Goal: Task Accomplishment & Management: Use online tool/utility

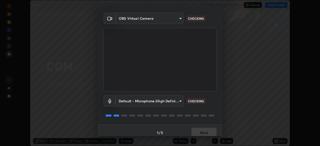
scroll to position [17, 0]
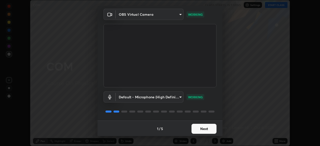
click at [209, 128] on button "Next" at bounding box center [204, 129] width 25 height 10
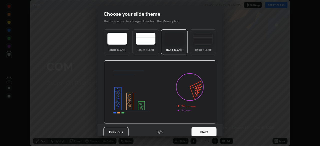
click at [213, 129] on button "Next" at bounding box center [204, 132] width 25 height 10
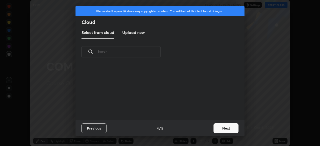
click at [215, 131] on button "Next" at bounding box center [226, 129] width 25 height 10
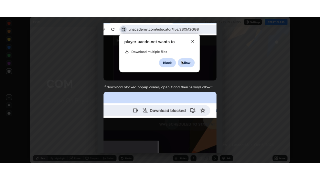
scroll to position [120, 0]
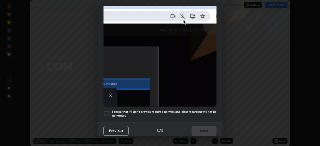
click at [209, 110] on h5 "I agree that if I don't provide required permissions, class recording will not …" at bounding box center [164, 114] width 105 height 8
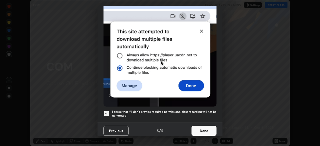
click at [206, 128] on button "Done" at bounding box center [204, 131] width 25 height 10
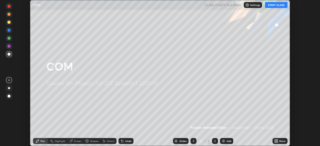
click at [279, 141] on div "More" at bounding box center [280, 141] width 15 height 6
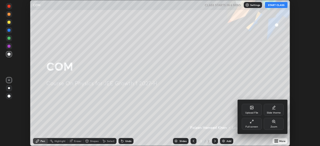
click at [254, 125] on div "Full screen" at bounding box center [252, 124] width 20 height 12
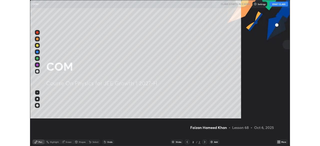
scroll to position [180, 320]
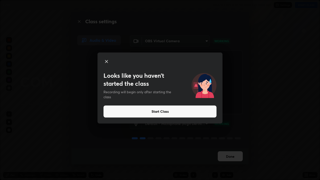
click at [196, 114] on button "Start Class" at bounding box center [160, 112] width 113 height 12
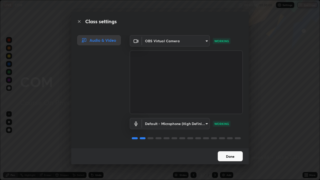
click at [237, 146] on button "Done" at bounding box center [230, 156] width 25 height 10
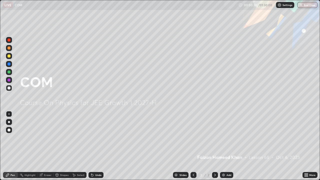
click at [223, 146] on img at bounding box center [224, 175] width 4 height 4
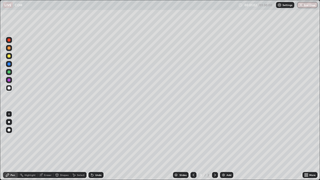
click at [10, 56] on div at bounding box center [9, 56] width 3 height 3
click at [8, 146] on icon at bounding box center [8, 175] width 4 height 4
click at [12, 88] on div at bounding box center [9, 88] width 6 height 6
click at [13, 146] on div "Pen" at bounding box center [10, 175] width 15 height 6
click at [61, 146] on div "Shapes" at bounding box center [64, 175] width 9 height 3
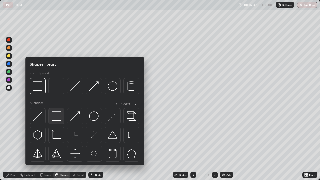
click at [58, 117] on img at bounding box center [57, 117] width 10 height 10
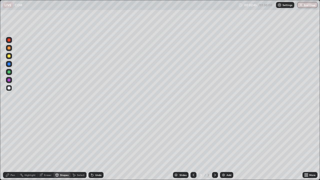
click at [12, 146] on div "Pen" at bounding box center [13, 175] width 5 height 3
click at [10, 80] on div at bounding box center [9, 80] width 3 height 3
click at [47, 146] on div "Eraser" at bounding box center [48, 175] width 8 height 3
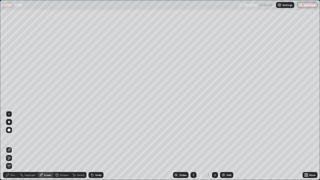
click at [57, 146] on icon at bounding box center [57, 175] width 3 height 3
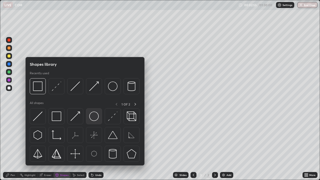
click at [93, 118] on img at bounding box center [94, 117] width 10 height 10
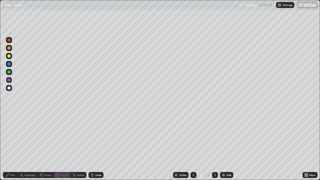
click at [11, 89] on div at bounding box center [9, 88] width 6 height 6
click at [10, 81] on div at bounding box center [9, 80] width 3 height 3
click at [9, 146] on icon at bounding box center [8, 175] width 4 height 4
click at [60, 146] on div "Shapes" at bounding box center [62, 175] width 17 height 6
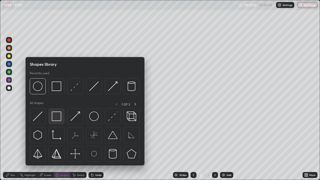
click at [54, 117] on img at bounding box center [57, 117] width 10 height 10
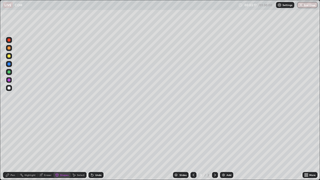
click at [11, 89] on div at bounding box center [9, 88] width 6 height 6
click at [11, 81] on div at bounding box center [9, 80] width 6 height 6
click at [10, 146] on div "Pen" at bounding box center [10, 175] width 15 height 6
click at [61, 146] on div "Shapes" at bounding box center [64, 175] width 9 height 3
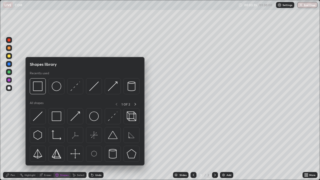
click at [10, 146] on div "Pen" at bounding box center [10, 175] width 15 height 6
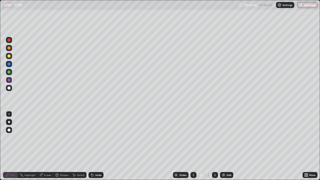
click at [11, 88] on div at bounding box center [9, 88] width 6 height 6
click at [10, 71] on div at bounding box center [9, 72] width 3 height 3
click at [91, 146] on icon at bounding box center [91, 174] width 1 height 1
click at [93, 146] on icon at bounding box center [92, 175] width 4 height 4
click at [95, 146] on div "Undo" at bounding box center [98, 175] width 6 height 3
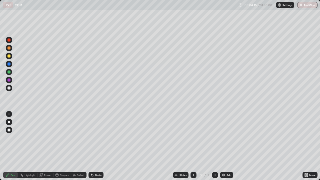
click at [95, 146] on div "Undo" at bounding box center [98, 175] width 6 height 3
click at [94, 146] on div "Undo" at bounding box center [96, 175] width 15 height 6
click at [93, 146] on div "Undo" at bounding box center [96, 175] width 15 height 6
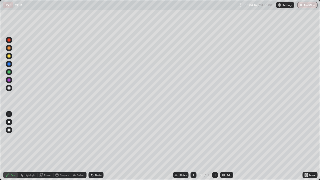
click at [94, 146] on div "Undo" at bounding box center [96, 175] width 15 height 6
click at [95, 146] on div "Undo" at bounding box center [96, 175] width 15 height 6
click at [93, 146] on icon at bounding box center [92, 175] width 4 height 4
click at [92, 146] on icon at bounding box center [92, 175] width 2 height 2
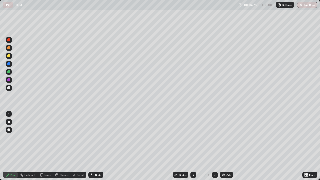
click at [92, 146] on icon at bounding box center [92, 175] width 4 height 4
click at [92, 146] on icon at bounding box center [92, 175] width 2 height 2
click at [91, 146] on icon at bounding box center [91, 174] width 1 height 1
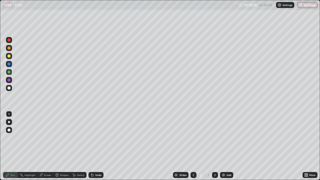
click at [91, 146] on icon at bounding box center [91, 174] width 1 height 1
click at [91, 146] on div "Undo" at bounding box center [96, 175] width 15 height 6
click at [92, 146] on div "Undo" at bounding box center [95, 175] width 17 height 10
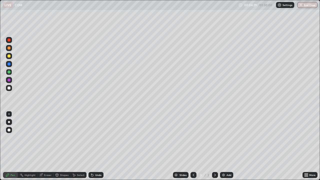
click at [93, 146] on icon at bounding box center [92, 175] width 4 height 4
click at [91, 146] on icon at bounding box center [91, 174] width 1 height 1
click at [47, 146] on div "Eraser" at bounding box center [46, 175] width 16 height 6
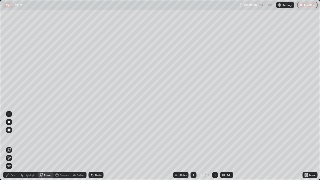
click at [14, 146] on div "Pen" at bounding box center [13, 175] width 5 height 3
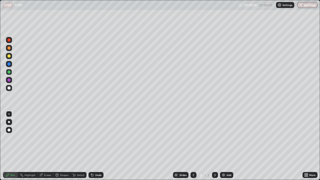
click at [10, 88] on div at bounding box center [9, 88] width 3 height 3
click at [91, 146] on icon at bounding box center [91, 174] width 1 height 1
click at [51, 146] on div "Eraser" at bounding box center [48, 175] width 8 height 3
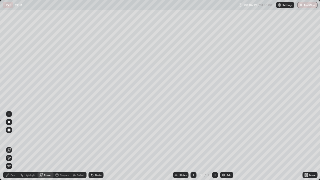
click at [12, 146] on div "Pen" at bounding box center [13, 175] width 5 height 3
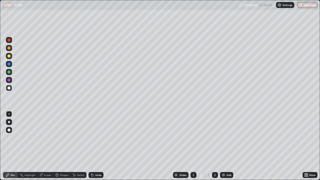
click at [47, 146] on div "Eraser" at bounding box center [48, 175] width 8 height 3
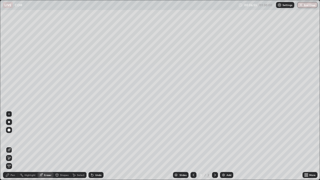
click at [45, 146] on div "Eraser" at bounding box center [48, 175] width 8 height 3
click at [58, 146] on icon at bounding box center [57, 175] width 4 height 4
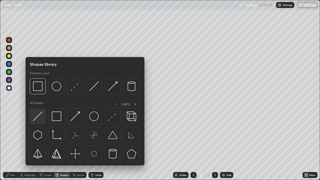
click at [38, 116] on img at bounding box center [38, 117] width 10 height 10
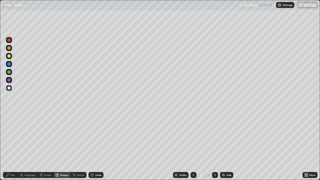
click at [11, 146] on div "Pen" at bounding box center [13, 175] width 5 height 3
click at [58, 146] on div "Shapes" at bounding box center [62, 175] width 17 height 6
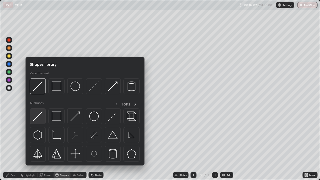
click at [42, 116] on img at bounding box center [38, 117] width 10 height 10
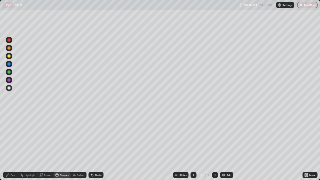
click at [11, 80] on div at bounding box center [9, 80] width 6 height 6
click at [12, 146] on div "Pen" at bounding box center [13, 175] width 5 height 3
click at [54, 146] on div "Shapes" at bounding box center [62, 175] width 17 height 6
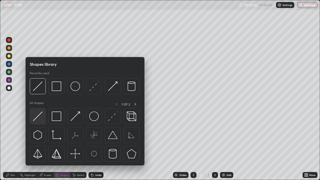
click at [40, 114] on img at bounding box center [38, 117] width 10 height 10
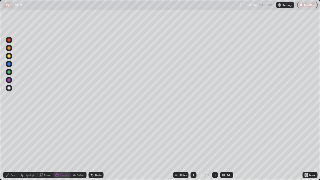
click at [13, 72] on div at bounding box center [9, 72] width 8 height 8
click at [44, 146] on div "Eraser" at bounding box center [46, 175] width 16 height 6
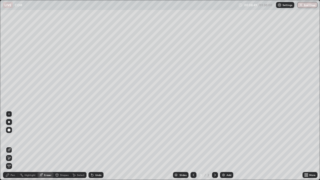
click at [43, 146] on icon at bounding box center [41, 175] width 4 height 4
click at [11, 146] on icon at bounding box center [9, 158] width 4 height 4
click at [11, 146] on div "Pen" at bounding box center [10, 175] width 15 height 6
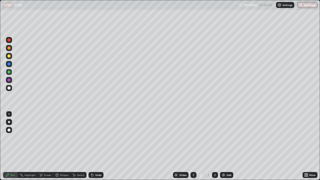
click at [12, 74] on div at bounding box center [9, 72] width 6 height 6
click at [63, 146] on div "Shapes" at bounding box center [62, 175] width 17 height 6
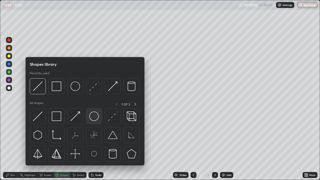
click at [92, 117] on img at bounding box center [94, 117] width 10 height 10
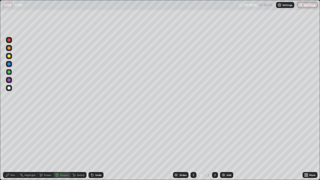
click at [11, 89] on div at bounding box center [9, 88] width 6 height 6
click at [93, 146] on icon at bounding box center [92, 175] width 4 height 4
click at [92, 146] on icon at bounding box center [92, 175] width 2 height 2
click at [14, 146] on div "Pen" at bounding box center [10, 175] width 15 height 6
click at [94, 146] on icon at bounding box center [92, 175] width 4 height 4
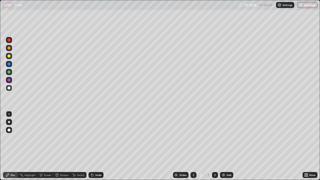
click at [95, 146] on div "Undo" at bounding box center [98, 175] width 6 height 3
click at [96, 146] on div "Undo" at bounding box center [96, 175] width 15 height 6
click at [96, 146] on div "Undo" at bounding box center [98, 175] width 6 height 3
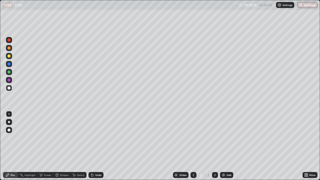
click at [96, 146] on div "Undo" at bounding box center [98, 175] width 6 height 3
click at [96, 146] on div "Undo" at bounding box center [96, 175] width 15 height 6
click at [96, 146] on div "Undo" at bounding box center [98, 175] width 6 height 3
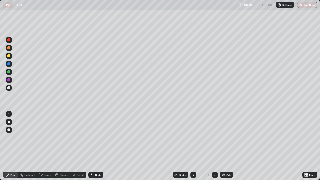
click at [96, 146] on div "Undo" at bounding box center [98, 175] width 6 height 3
click at [95, 146] on div "Undo" at bounding box center [98, 175] width 6 height 3
click at [96, 146] on div "Undo" at bounding box center [98, 175] width 6 height 3
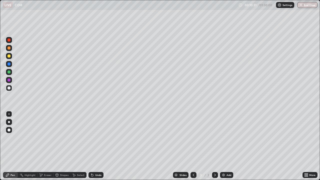
click at [96, 146] on div "Undo" at bounding box center [98, 175] width 6 height 3
click at [95, 146] on div "Undo" at bounding box center [98, 175] width 6 height 3
click at [95, 146] on div "Undo" at bounding box center [96, 175] width 15 height 6
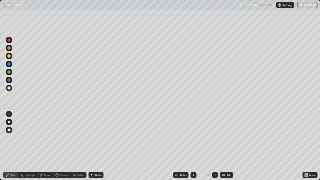
click at [94, 146] on div "Undo" at bounding box center [96, 175] width 15 height 6
click at [95, 146] on div "Undo" at bounding box center [96, 175] width 15 height 6
click at [95, 146] on div "Undo" at bounding box center [95, 175] width 17 height 10
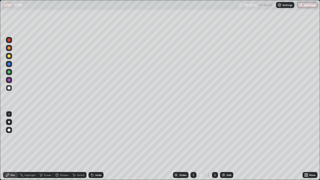
click at [96, 146] on div "Undo" at bounding box center [95, 175] width 17 height 10
click at [97, 146] on div "Undo" at bounding box center [96, 175] width 15 height 6
click at [97, 146] on div "Undo" at bounding box center [95, 175] width 17 height 10
click at [98, 146] on div "Undo" at bounding box center [95, 175] width 17 height 10
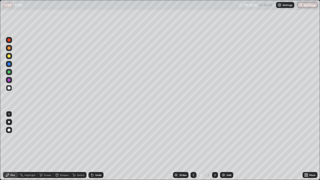
click at [98, 146] on div "Undo" at bounding box center [95, 175] width 17 height 10
click at [96, 146] on div "Undo" at bounding box center [95, 175] width 17 height 10
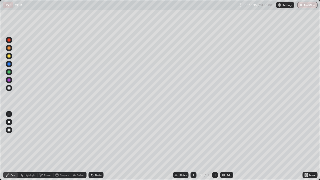
click at [96, 146] on div "Undo" at bounding box center [96, 175] width 15 height 6
click at [95, 146] on div "Undo" at bounding box center [96, 175] width 15 height 6
click at [94, 146] on div "Undo" at bounding box center [96, 175] width 15 height 6
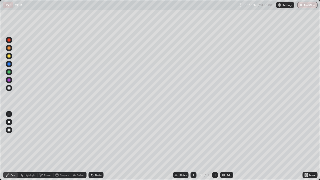
click at [91, 146] on icon at bounding box center [91, 174] width 1 height 1
click at [91, 146] on div "Undo" at bounding box center [96, 175] width 15 height 6
click at [94, 146] on div "Undo" at bounding box center [96, 175] width 15 height 6
click at [100, 146] on div "Undo" at bounding box center [96, 175] width 15 height 6
click at [43, 146] on div "Eraser" at bounding box center [46, 175] width 16 height 6
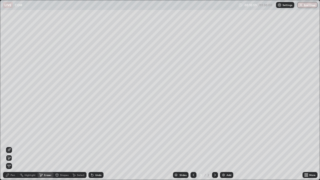
click at [9, 146] on span "Erase all" at bounding box center [9, 166] width 6 height 3
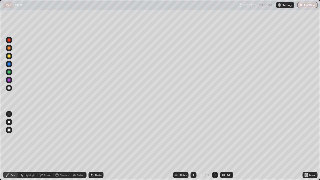
click at [11, 146] on div "Pen" at bounding box center [13, 175] width 5 height 3
click at [10, 88] on div at bounding box center [9, 88] width 3 height 3
click at [12, 57] on div at bounding box center [9, 56] width 6 height 6
click at [11, 87] on div at bounding box center [9, 88] width 6 height 6
click at [11, 72] on div at bounding box center [9, 72] width 6 height 6
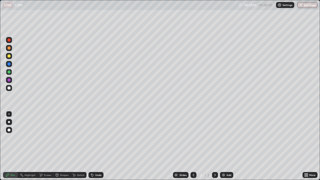
click at [97, 146] on div "Undo" at bounding box center [96, 175] width 15 height 6
click at [10, 65] on div at bounding box center [9, 64] width 3 height 3
click at [214, 146] on icon at bounding box center [215, 175] width 2 height 3
click at [223, 146] on img at bounding box center [224, 175] width 4 height 4
click at [60, 146] on div "Shapes" at bounding box center [62, 175] width 17 height 6
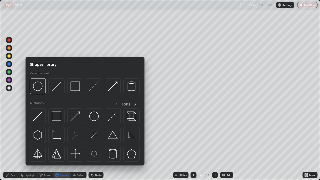
click at [10, 146] on div "Pen" at bounding box center [10, 175] width 15 height 6
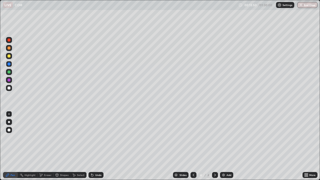
click at [10, 71] on div at bounding box center [9, 72] width 3 height 3
click at [10, 65] on div at bounding box center [9, 64] width 3 height 3
click at [11, 73] on div at bounding box center [9, 72] width 6 height 6
click at [9, 146] on icon at bounding box center [8, 175] width 4 height 4
click at [11, 89] on div at bounding box center [9, 88] width 6 height 6
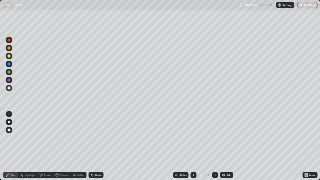
click at [193, 146] on icon at bounding box center [194, 175] width 4 height 4
click at [215, 146] on icon at bounding box center [215, 175] width 4 height 4
click at [94, 146] on div "Undo" at bounding box center [96, 175] width 15 height 6
click at [196, 146] on div at bounding box center [194, 175] width 6 height 10
click at [214, 146] on icon at bounding box center [215, 175] width 4 height 4
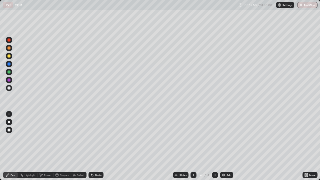
click at [215, 146] on icon at bounding box center [215, 175] width 4 height 4
click at [10, 57] on div at bounding box center [9, 56] width 3 height 3
click at [94, 146] on div "Undo" at bounding box center [96, 175] width 15 height 6
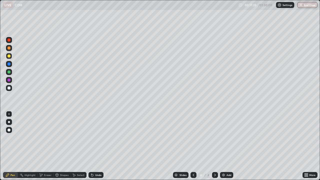
click at [95, 146] on div "Undo" at bounding box center [98, 175] width 6 height 3
click at [94, 146] on div "Undo" at bounding box center [96, 175] width 15 height 6
click at [93, 146] on icon at bounding box center [92, 175] width 4 height 4
click at [193, 146] on icon at bounding box center [194, 175] width 4 height 4
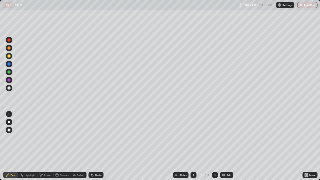
click at [94, 146] on div "Undo" at bounding box center [96, 175] width 15 height 6
click at [215, 146] on icon at bounding box center [215, 175] width 4 height 4
click at [213, 146] on icon at bounding box center [215, 175] width 4 height 4
click at [223, 146] on img at bounding box center [224, 175] width 4 height 4
click at [11, 89] on div at bounding box center [9, 88] width 6 height 6
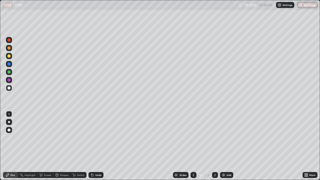
click at [99, 146] on div "Undo" at bounding box center [98, 175] width 6 height 3
click at [11, 87] on div at bounding box center [9, 88] width 6 height 6
click at [194, 146] on icon at bounding box center [194, 175] width 4 height 4
click at [193, 146] on icon at bounding box center [194, 175] width 4 height 4
click at [215, 146] on icon at bounding box center [215, 175] width 4 height 4
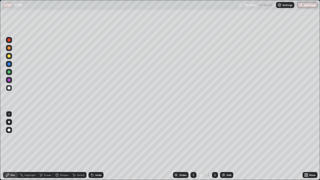
click at [214, 146] on icon at bounding box center [215, 175] width 4 height 4
click at [99, 146] on div "Undo" at bounding box center [98, 175] width 6 height 3
click at [97, 146] on div "Undo" at bounding box center [98, 175] width 6 height 3
click at [96, 146] on div "Undo" at bounding box center [98, 175] width 6 height 3
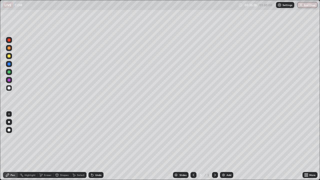
click at [99, 146] on div "Undo" at bounding box center [98, 175] width 6 height 3
click at [11, 79] on div at bounding box center [9, 80] width 6 height 6
click at [10, 56] on div at bounding box center [9, 56] width 3 height 3
click at [225, 146] on img at bounding box center [224, 175] width 4 height 4
click at [61, 146] on div "Shapes" at bounding box center [64, 175] width 9 height 3
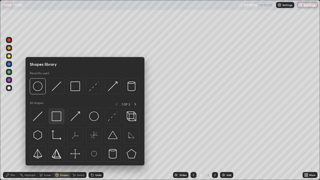
click at [55, 117] on img at bounding box center [57, 117] width 10 height 10
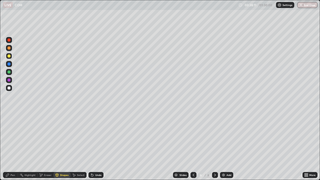
click at [11, 89] on div at bounding box center [9, 88] width 6 height 6
click at [10, 146] on div "Pen" at bounding box center [10, 175] width 15 height 6
click at [9, 40] on div at bounding box center [9, 40] width 3 height 3
click at [43, 146] on icon at bounding box center [41, 175] width 4 height 4
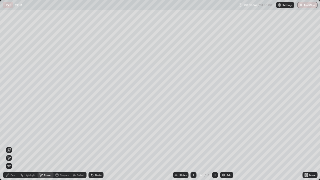
click at [10, 146] on icon at bounding box center [9, 149] width 3 height 3
click at [10, 146] on div "Pen" at bounding box center [10, 175] width 15 height 6
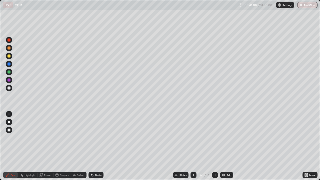
click at [10, 49] on div at bounding box center [9, 48] width 3 height 3
click at [9, 88] on div at bounding box center [9, 88] width 3 height 3
click at [10, 72] on div at bounding box center [9, 72] width 3 height 3
click at [215, 146] on icon at bounding box center [215, 175] width 4 height 4
click at [223, 146] on img at bounding box center [224, 175] width 4 height 4
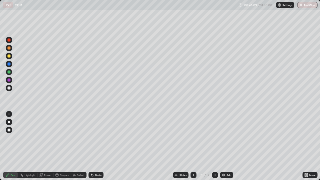
click at [57, 146] on icon at bounding box center [57, 176] width 0 height 2
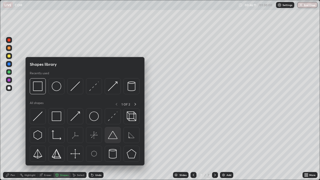
click at [110, 136] on img at bounding box center [113, 135] width 10 height 10
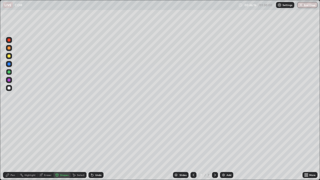
click at [9, 88] on div at bounding box center [9, 88] width 3 height 3
click at [14, 146] on div "Pen" at bounding box center [13, 175] width 5 height 3
click at [9, 79] on div at bounding box center [9, 80] width 3 height 3
click at [11, 48] on div at bounding box center [9, 48] width 6 height 6
click at [95, 146] on div "Undo" at bounding box center [96, 175] width 15 height 6
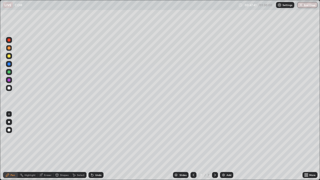
click at [42, 146] on icon at bounding box center [40, 175] width 3 height 3
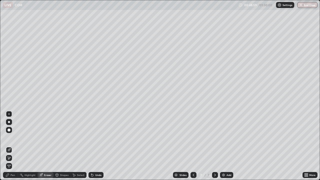
click at [10, 146] on div "Pen" at bounding box center [10, 175] width 15 height 6
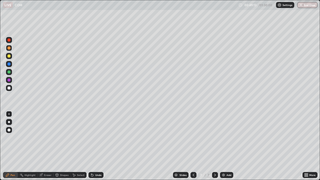
click at [57, 146] on icon at bounding box center [57, 174] width 3 height 1
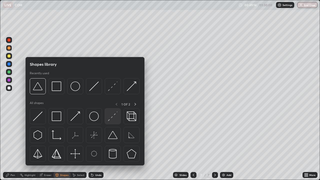
click at [109, 117] on img at bounding box center [113, 117] width 10 height 10
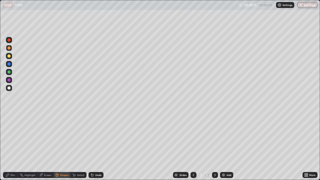
click at [9, 40] on div at bounding box center [9, 40] width 3 height 3
click at [10, 56] on div at bounding box center [9, 56] width 3 height 3
click at [93, 146] on icon at bounding box center [92, 175] width 4 height 4
click at [7, 146] on div "Pen" at bounding box center [10, 175] width 15 height 6
click at [8, 146] on icon at bounding box center [7, 175] width 3 height 3
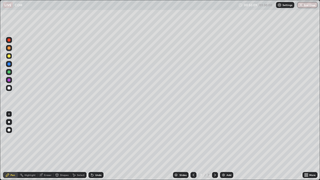
click at [9, 48] on div at bounding box center [9, 48] width 3 height 3
click at [98, 146] on div "Undo" at bounding box center [98, 175] width 6 height 3
click at [215, 146] on icon at bounding box center [215, 175] width 4 height 4
click at [224, 146] on img at bounding box center [224, 175] width 4 height 4
click at [61, 146] on div "Shapes" at bounding box center [62, 175] width 17 height 6
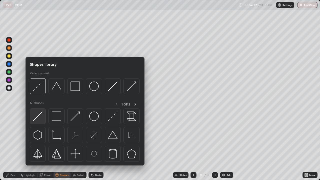
click at [42, 117] on img at bounding box center [38, 117] width 10 height 10
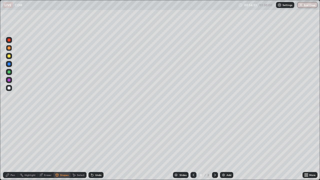
click at [58, 146] on icon at bounding box center [57, 175] width 3 height 3
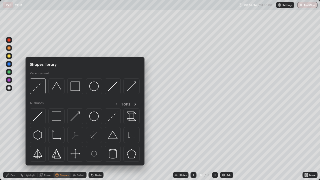
click at [39, 118] on img at bounding box center [38, 117] width 10 height 10
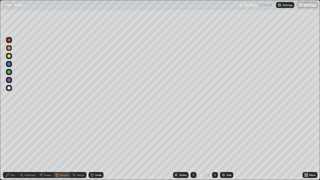
click at [57, 146] on icon at bounding box center [57, 174] width 3 height 1
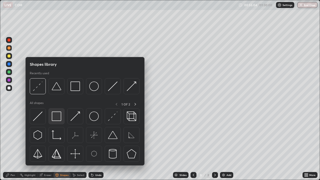
click at [56, 118] on img at bounding box center [57, 117] width 10 height 10
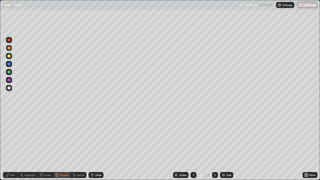
click at [9, 56] on div at bounding box center [9, 56] width 3 height 3
click at [9, 146] on div "Pen" at bounding box center [10, 175] width 15 height 10
click at [11, 80] on div at bounding box center [9, 80] width 6 height 6
click at [9, 40] on div at bounding box center [9, 40] width 3 height 3
click at [192, 146] on div at bounding box center [194, 175] width 6 height 10
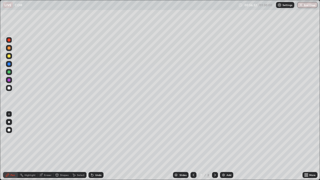
click at [215, 146] on icon at bounding box center [215, 175] width 4 height 4
click at [10, 71] on div at bounding box center [9, 72] width 3 height 3
click at [9, 88] on div at bounding box center [9, 88] width 3 height 3
click at [222, 146] on img at bounding box center [224, 175] width 4 height 4
click at [64, 146] on div "Shapes" at bounding box center [62, 175] width 17 height 6
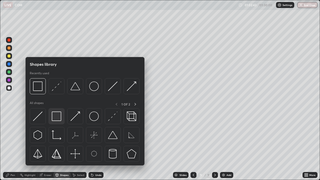
click at [55, 118] on img at bounding box center [57, 117] width 10 height 10
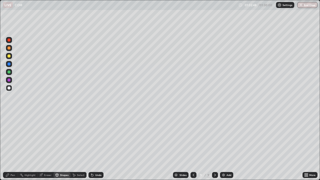
click at [97, 146] on div "Undo" at bounding box center [96, 175] width 15 height 6
click at [9, 72] on div at bounding box center [9, 72] width 3 height 3
click at [11, 146] on div "Pen" at bounding box center [13, 175] width 5 height 3
click at [56, 146] on icon at bounding box center [57, 175] width 3 height 3
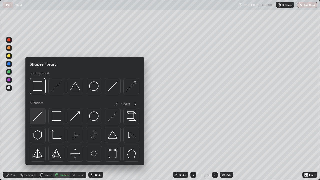
click at [39, 117] on img at bounding box center [38, 117] width 10 height 10
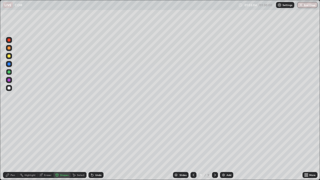
click at [10, 88] on div at bounding box center [9, 88] width 3 height 3
click at [57, 146] on icon at bounding box center [57, 174] width 3 height 1
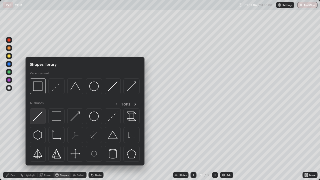
click at [42, 117] on img at bounding box center [38, 117] width 10 height 10
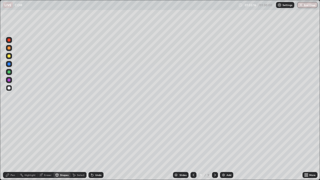
click at [11, 56] on div at bounding box center [9, 56] width 6 height 6
click at [9, 146] on div "Pen" at bounding box center [10, 175] width 15 height 6
click at [11, 72] on div at bounding box center [9, 72] width 6 height 6
click at [9, 40] on div at bounding box center [9, 40] width 3 height 3
click at [9, 80] on div at bounding box center [9, 80] width 3 height 3
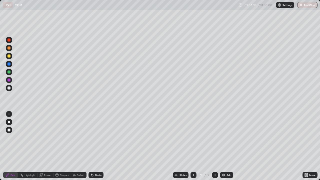
click at [11, 40] on div at bounding box center [9, 40] width 6 height 6
click at [91, 146] on icon at bounding box center [91, 174] width 1 height 1
click at [93, 146] on div "Undo" at bounding box center [96, 175] width 15 height 6
click at [94, 146] on div "Undo" at bounding box center [96, 175] width 15 height 6
click at [95, 146] on div "Undo" at bounding box center [96, 175] width 15 height 6
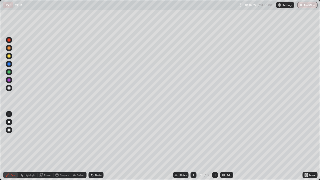
click at [94, 146] on div "Undo" at bounding box center [96, 175] width 15 height 6
click at [95, 146] on div "Undo" at bounding box center [96, 175] width 15 height 6
click at [93, 146] on div "Undo" at bounding box center [96, 175] width 15 height 6
click at [94, 146] on div "Undo" at bounding box center [96, 175] width 15 height 6
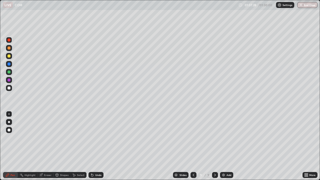
click at [94, 146] on div "Undo" at bounding box center [96, 175] width 15 height 6
click at [93, 146] on div "Undo" at bounding box center [96, 175] width 15 height 6
click at [91, 146] on icon at bounding box center [91, 174] width 1 height 1
click at [92, 146] on icon at bounding box center [92, 175] width 4 height 4
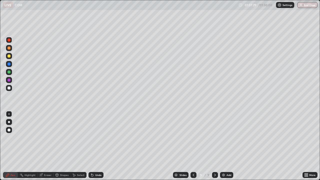
click at [93, 146] on icon at bounding box center [92, 175] width 2 height 2
click at [92, 146] on icon at bounding box center [92, 175] width 2 height 2
click at [92, 146] on icon at bounding box center [92, 175] width 4 height 4
click at [92, 146] on icon at bounding box center [92, 175] width 2 height 2
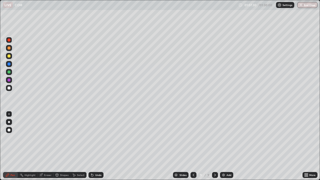
click at [91, 146] on icon at bounding box center [92, 175] width 2 height 2
click at [91, 146] on icon at bounding box center [91, 174] width 1 height 1
click at [91, 146] on icon at bounding box center [92, 175] width 2 height 2
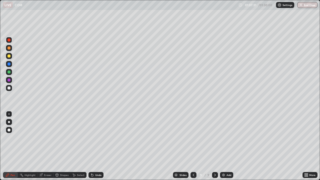
click at [91, 146] on icon at bounding box center [92, 175] width 2 height 2
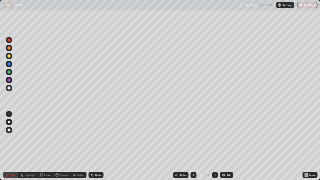
click at [91, 146] on icon at bounding box center [92, 175] width 4 height 4
click at [91, 146] on icon at bounding box center [91, 174] width 1 height 1
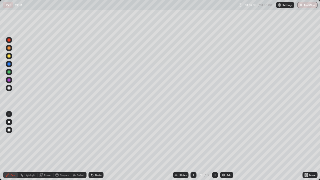
click at [91, 146] on icon at bounding box center [91, 174] width 1 height 1
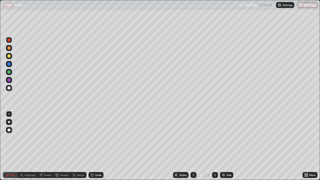
click at [91, 146] on icon at bounding box center [91, 174] width 1 height 1
click at [90, 146] on div "Undo" at bounding box center [96, 175] width 15 height 6
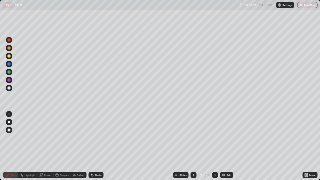
click at [91, 146] on div "Undo" at bounding box center [95, 175] width 17 height 10
click at [90, 146] on div "Undo" at bounding box center [96, 175] width 15 height 6
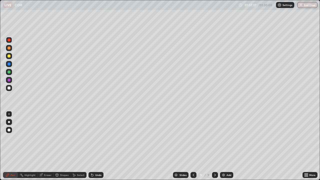
click at [90, 146] on div "Undo" at bounding box center [96, 175] width 15 height 6
click at [91, 146] on icon at bounding box center [91, 174] width 1 height 1
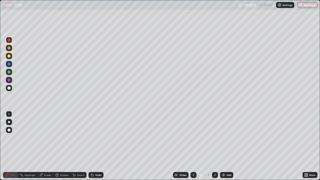
click at [10, 81] on div at bounding box center [9, 80] width 3 height 3
click at [11, 146] on div "Pen" at bounding box center [10, 175] width 15 height 6
click at [10, 41] on div at bounding box center [9, 40] width 3 height 3
click at [44, 146] on div "Eraser" at bounding box center [46, 175] width 16 height 6
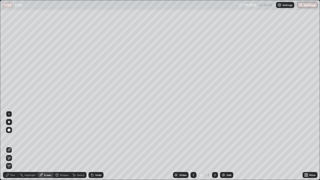
click at [13, 146] on div "Pen" at bounding box center [13, 175] width 5 height 3
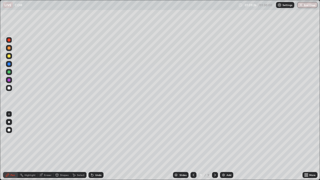
click at [10, 89] on div at bounding box center [9, 88] width 3 height 3
click at [57, 146] on div "Shapes" at bounding box center [62, 175] width 17 height 6
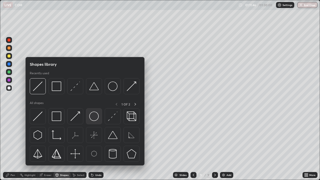
click at [93, 117] on img at bounding box center [94, 117] width 10 height 10
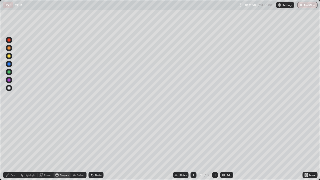
click at [61, 146] on div "Shapes" at bounding box center [64, 175] width 9 height 3
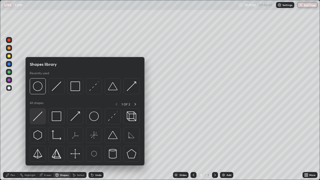
click at [39, 119] on img at bounding box center [38, 117] width 10 height 10
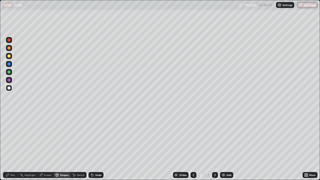
click at [95, 146] on div "Undo" at bounding box center [98, 175] width 6 height 3
click at [11, 56] on div at bounding box center [9, 56] width 6 height 6
click at [11, 146] on div "Pen" at bounding box center [10, 175] width 15 height 6
click at [63, 146] on div "Shapes" at bounding box center [64, 175] width 9 height 3
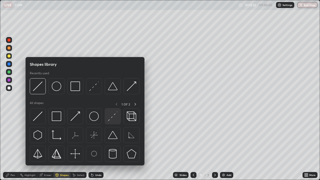
click at [111, 120] on img at bounding box center [113, 117] width 10 height 10
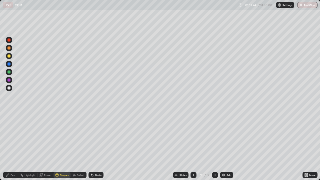
click at [12, 72] on div at bounding box center [9, 72] width 6 height 6
click at [11, 49] on div at bounding box center [9, 48] width 6 height 6
click at [11, 146] on div "Pen" at bounding box center [13, 175] width 5 height 3
click at [9, 40] on div at bounding box center [9, 40] width 3 height 3
click at [94, 146] on div "Undo" at bounding box center [96, 175] width 15 height 6
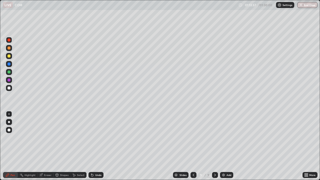
click at [94, 146] on div "Undo" at bounding box center [96, 175] width 15 height 6
click at [93, 146] on icon at bounding box center [92, 175] width 4 height 4
click at [95, 146] on div "Undo" at bounding box center [96, 175] width 15 height 6
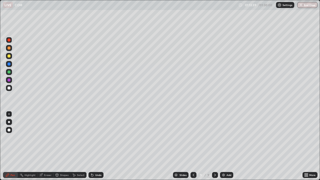
click at [93, 146] on div "Undo" at bounding box center [96, 175] width 15 height 6
click at [93, 146] on icon at bounding box center [92, 175] width 4 height 4
click at [96, 146] on div "Undo" at bounding box center [98, 175] width 6 height 3
click at [94, 146] on div "Undo" at bounding box center [96, 175] width 15 height 6
click at [42, 146] on icon at bounding box center [41, 174] width 3 height 3
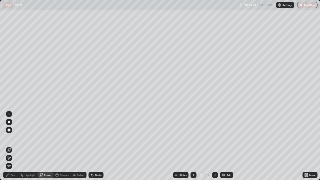
click at [12, 146] on div "Pen" at bounding box center [10, 175] width 15 height 6
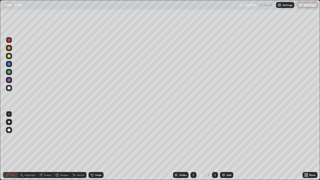
click at [93, 146] on div "Undo" at bounding box center [96, 175] width 15 height 6
click at [216, 146] on div at bounding box center [215, 175] width 6 height 6
click at [223, 146] on img at bounding box center [224, 175] width 4 height 4
click at [12, 89] on div at bounding box center [9, 88] width 6 height 6
click at [94, 146] on div "Undo" at bounding box center [96, 175] width 15 height 6
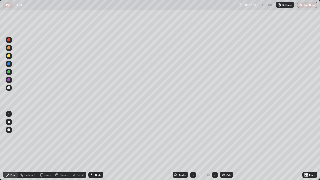
click at [96, 146] on div "Undo" at bounding box center [98, 175] width 6 height 3
click at [9, 48] on div at bounding box center [9, 48] width 3 height 3
click at [192, 146] on icon at bounding box center [193, 175] width 4 height 4
click at [215, 146] on icon at bounding box center [215, 175] width 4 height 4
click at [193, 146] on icon at bounding box center [193, 175] width 4 height 4
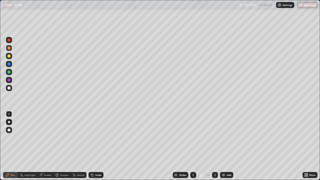
click at [215, 146] on icon at bounding box center [215, 175] width 4 height 4
click at [193, 146] on icon at bounding box center [193, 175] width 4 height 4
click at [215, 146] on div at bounding box center [215, 175] width 6 height 6
click at [193, 146] on icon at bounding box center [193, 175] width 4 height 4
click at [213, 146] on div at bounding box center [215, 175] width 6 height 6
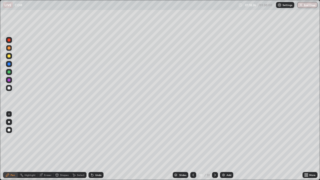
click at [193, 146] on icon at bounding box center [194, 175] width 2 height 3
click at [215, 146] on icon at bounding box center [215, 175] width 4 height 4
click at [57, 146] on icon at bounding box center [57, 175] width 3 height 3
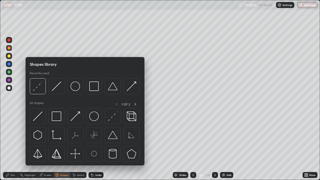
click at [41, 146] on icon at bounding box center [40, 175] width 3 height 3
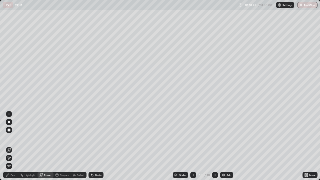
click at [193, 146] on div at bounding box center [193, 175] width 6 height 10
click at [215, 146] on icon at bounding box center [215, 175] width 4 height 4
click at [16, 146] on div "Pen" at bounding box center [10, 175] width 15 height 6
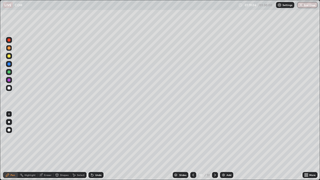
click at [10, 89] on div at bounding box center [9, 88] width 3 height 3
click at [40, 146] on icon at bounding box center [40, 175] width 3 height 3
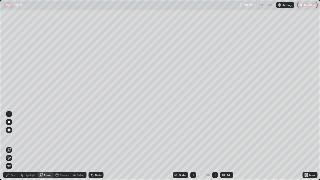
click at [11, 146] on div "Pen" at bounding box center [13, 175] width 5 height 3
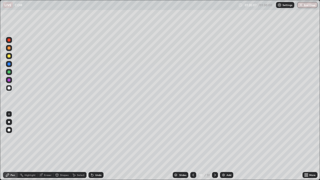
click at [193, 146] on icon at bounding box center [193, 175] width 4 height 4
click at [215, 146] on icon at bounding box center [215, 175] width 4 height 4
click at [224, 146] on img at bounding box center [224, 175] width 4 height 4
click at [193, 146] on icon at bounding box center [194, 175] width 4 height 4
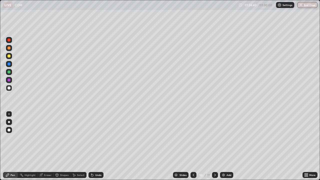
click at [192, 146] on div at bounding box center [194, 175] width 6 height 10
click at [215, 146] on icon at bounding box center [215, 175] width 4 height 4
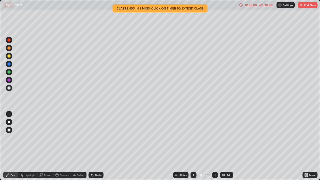
click at [97, 146] on div "Undo" at bounding box center [98, 175] width 6 height 3
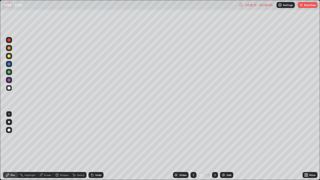
click at [95, 146] on div "Undo" at bounding box center [98, 175] width 6 height 3
click at [96, 146] on div "Undo" at bounding box center [98, 175] width 6 height 3
click at [97, 146] on div "Undo" at bounding box center [98, 175] width 6 height 3
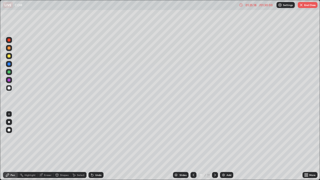
click at [97, 146] on div "Undo" at bounding box center [98, 175] width 6 height 3
click at [96, 146] on div "Undo" at bounding box center [98, 175] width 6 height 3
click at [192, 146] on icon at bounding box center [194, 175] width 4 height 4
click at [193, 146] on icon at bounding box center [194, 175] width 4 height 4
click at [309, 146] on div "More" at bounding box center [310, 175] width 15 height 6
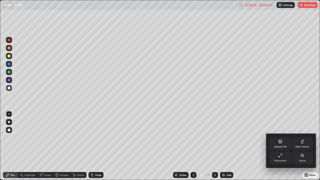
click at [288, 146] on div "Full screen" at bounding box center [280, 158] width 20 height 12
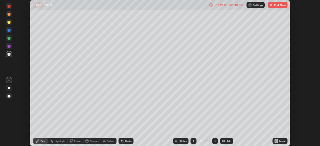
scroll to position [24865, 24692]
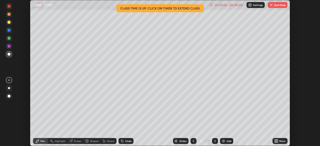
click at [215, 141] on icon at bounding box center [215, 141] width 2 height 3
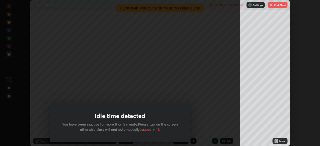
click at [280, 5] on button "End Class" at bounding box center [278, 5] width 20 height 6
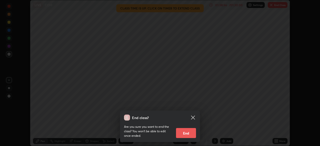
click at [189, 134] on button "End" at bounding box center [186, 133] width 20 height 10
